Goal: Obtain resource: Obtain resource

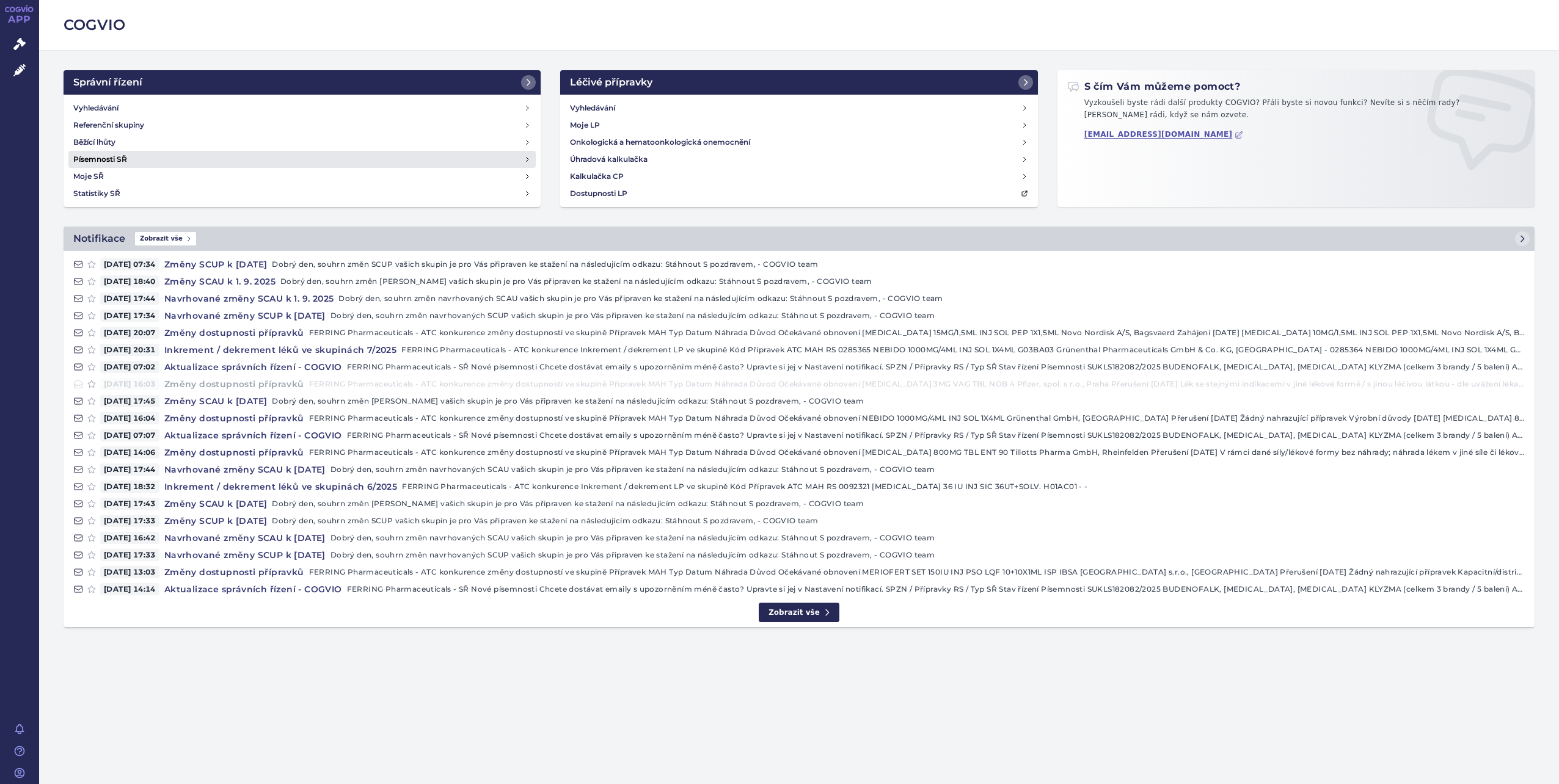
click at [97, 160] on h4 "Písemnosti SŘ" at bounding box center [100, 159] width 54 height 13
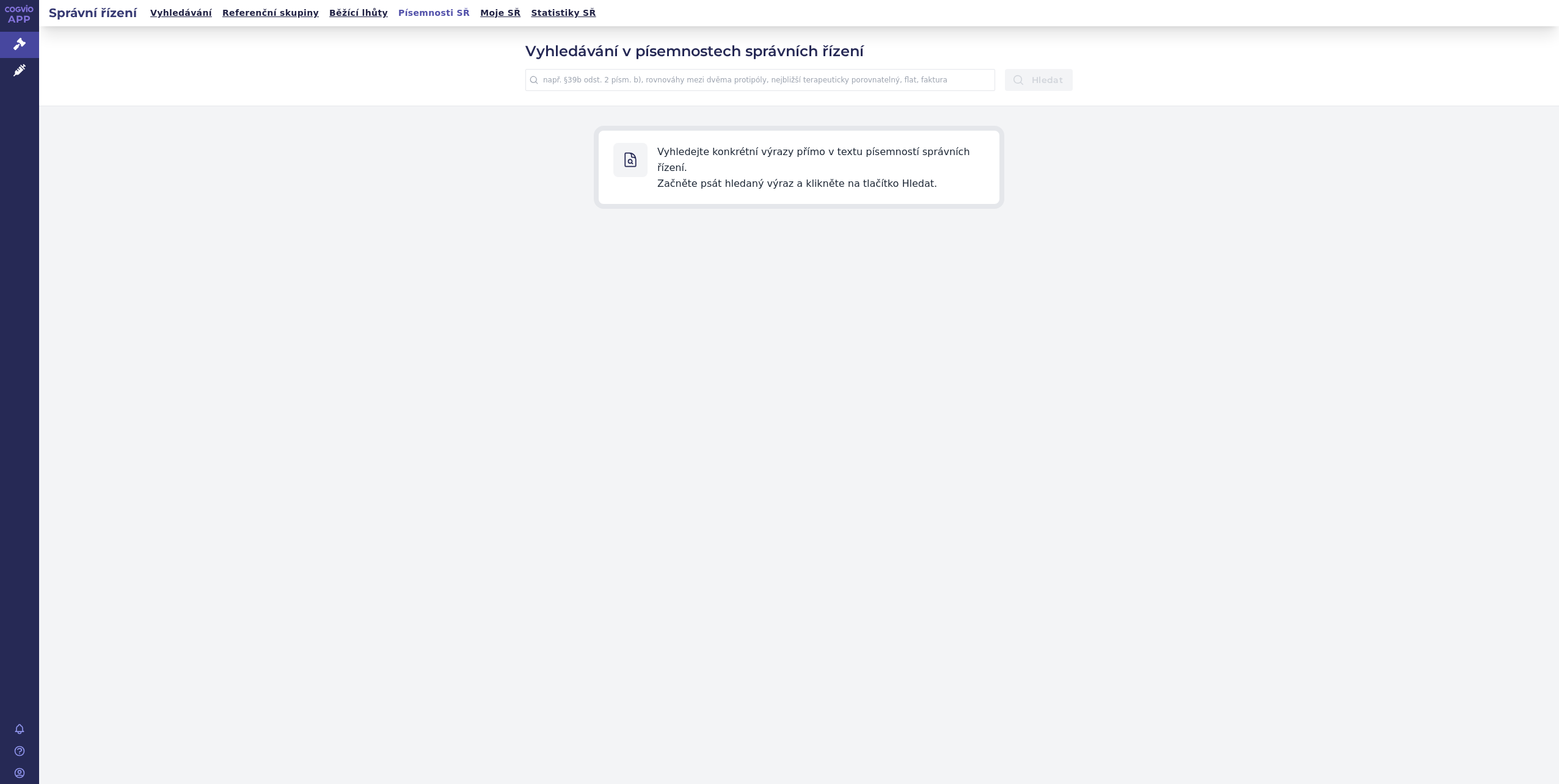
click at [574, 78] on input "text" at bounding box center [760, 80] width 470 height 22
type input "[MEDICAL_DATA]"
click at [1020, 78] on icon "submit" at bounding box center [1018, 80] width 13 height 13
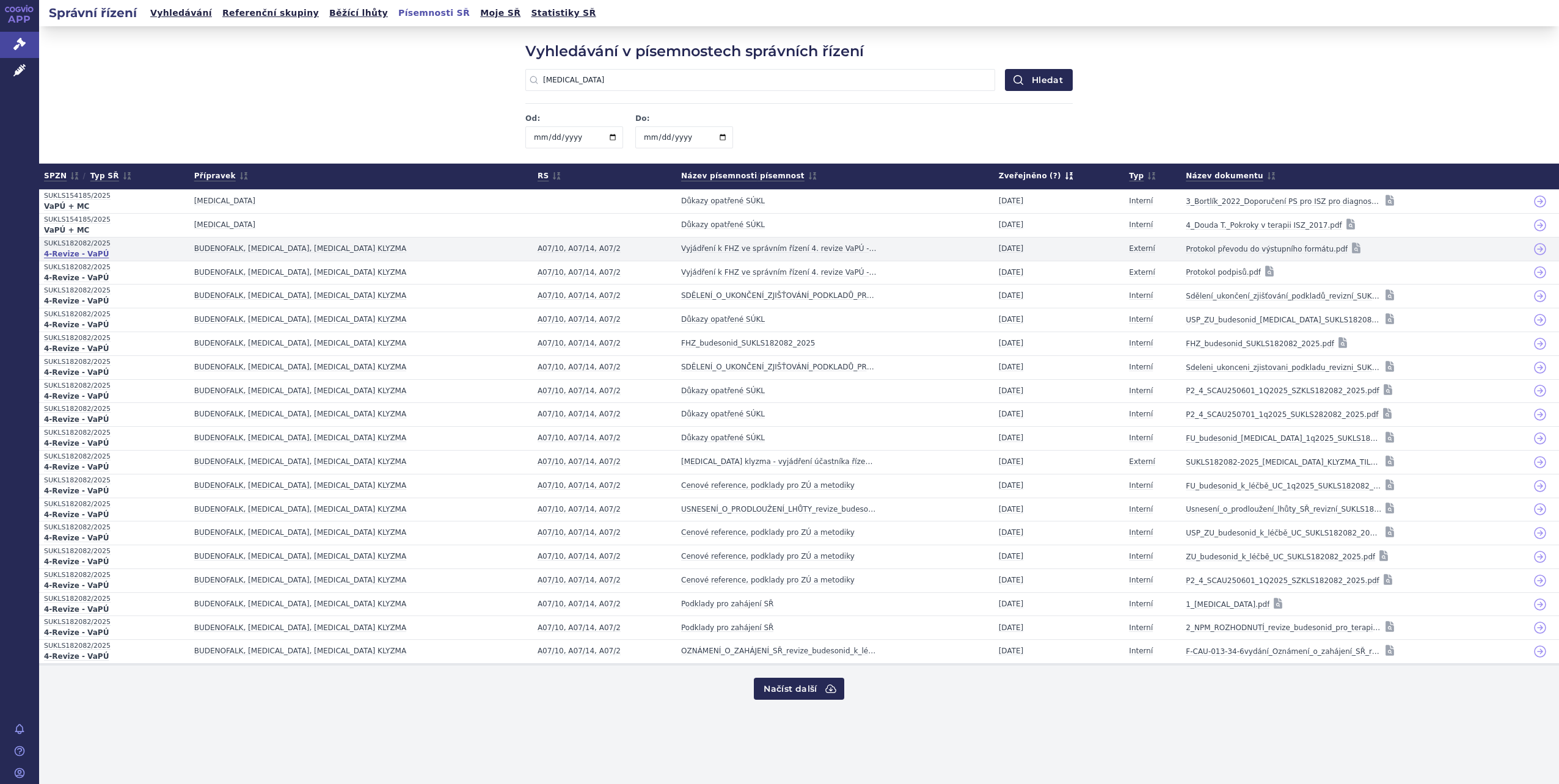
click at [75, 250] on strong "4-Revize - VaPÚ" at bounding box center [114, 255] width 140 height 12
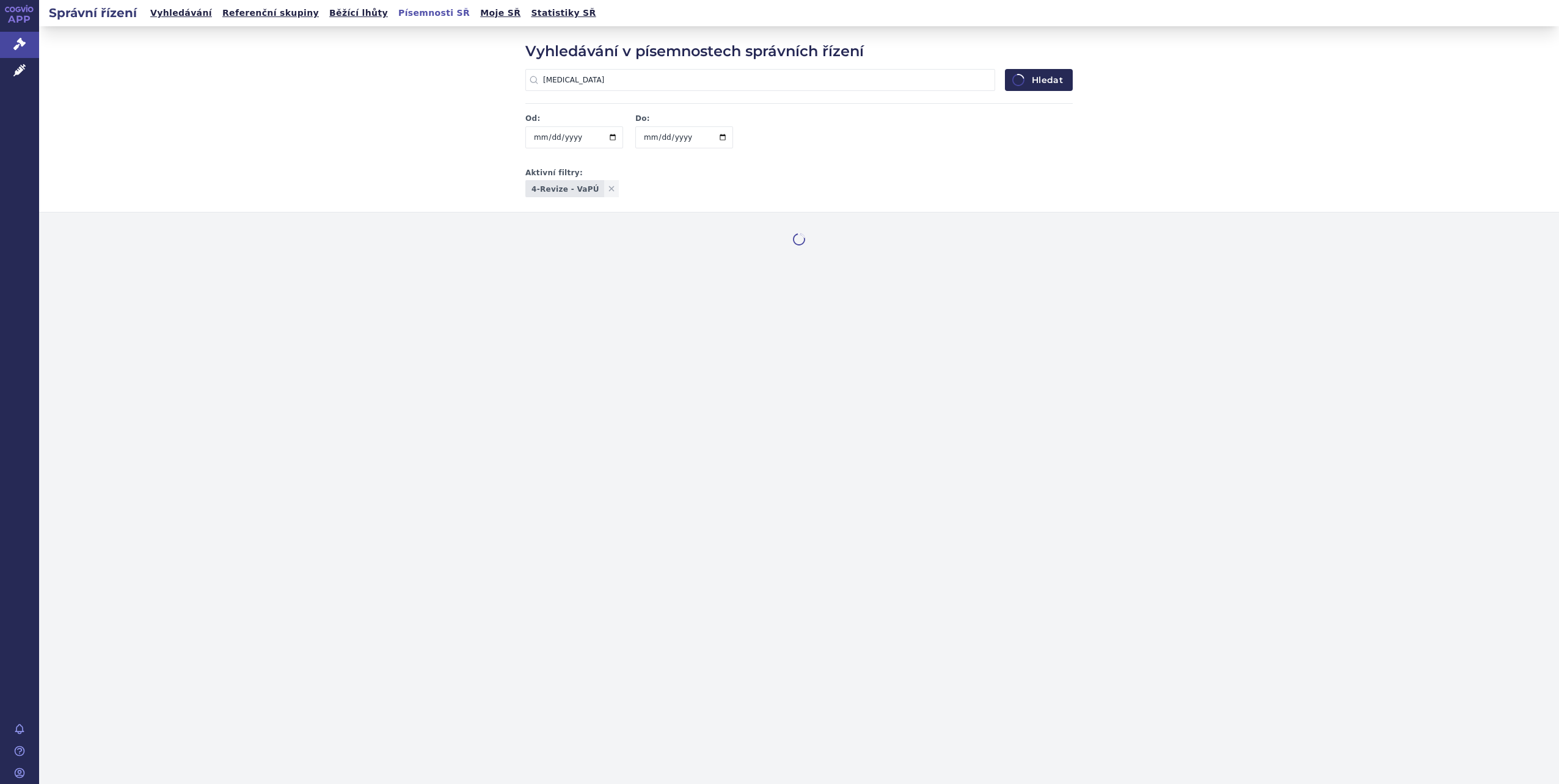
click at [75, 250] on div at bounding box center [799, 246] width 1520 height 69
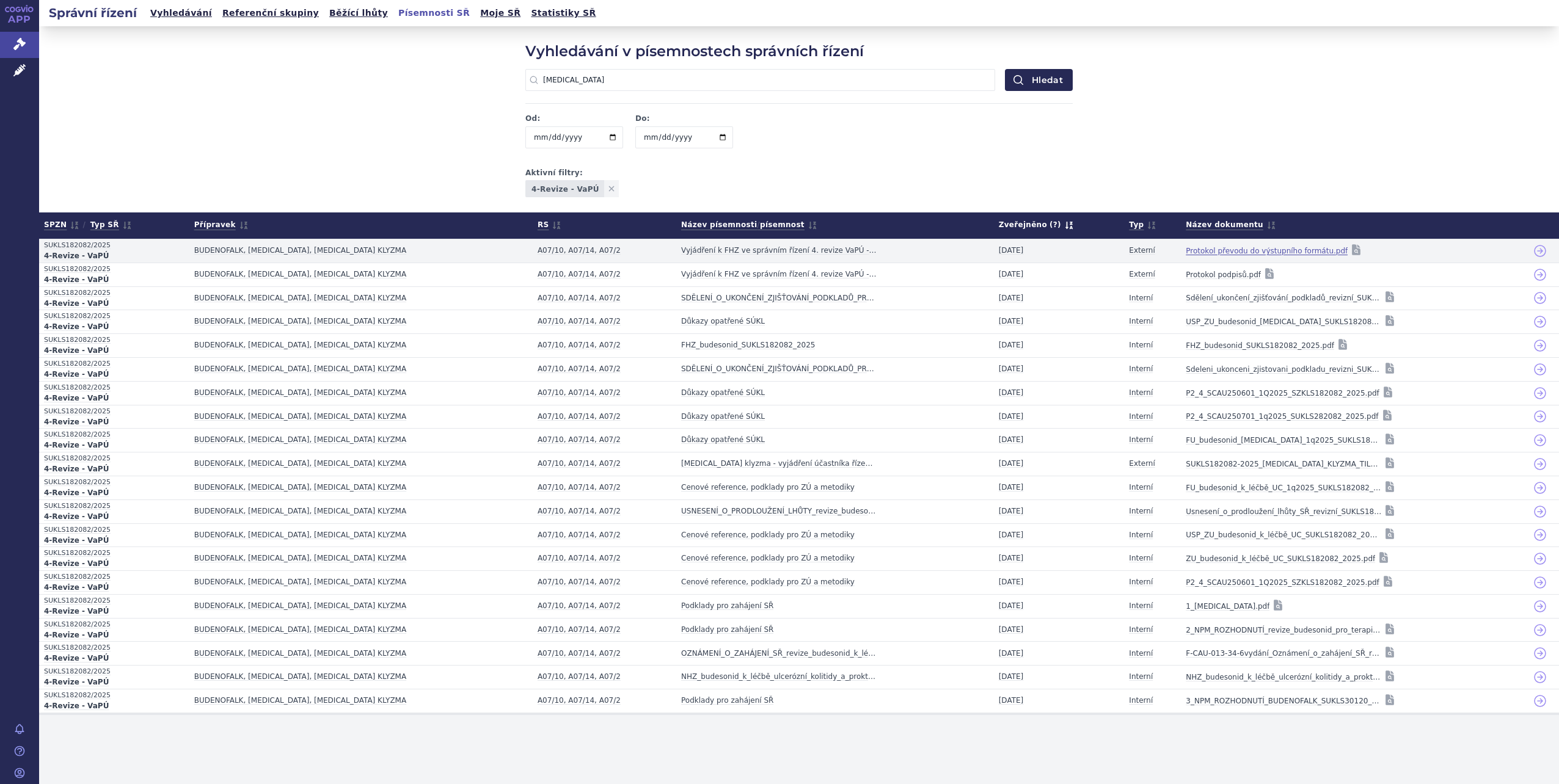
click at [1198, 248] on link "Protokol převodu do výstupního formátu.pdf" at bounding box center [1266, 251] width 162 height 17
